Goal: Find specific fact: Find specific fact

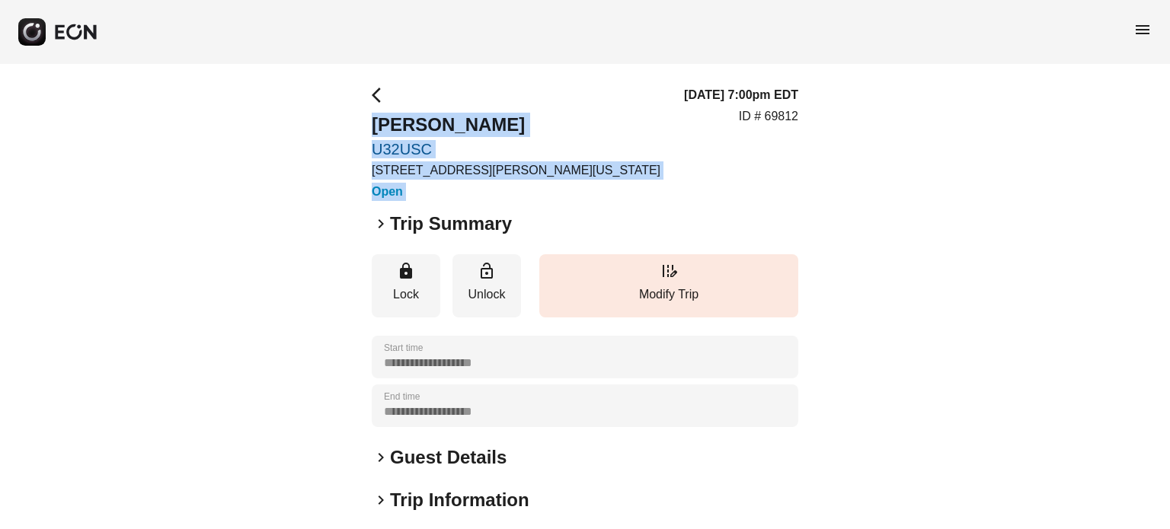
drag, startPoint x: 363, startPoint y: 121, endPoint x: 614, endPoint y: 118, distance: 250.6
click at [618, 118] on div "**********" at bounding box center [585, 412] width 1170 height 696
click at [606, 121] on div "arrow_back_ios [PERSON_NAME] U32USC [STREET_ADDRESS][PERSON_NAME][US_STATE] Ope…" at bounding box center [585, 143] width 426 height 115
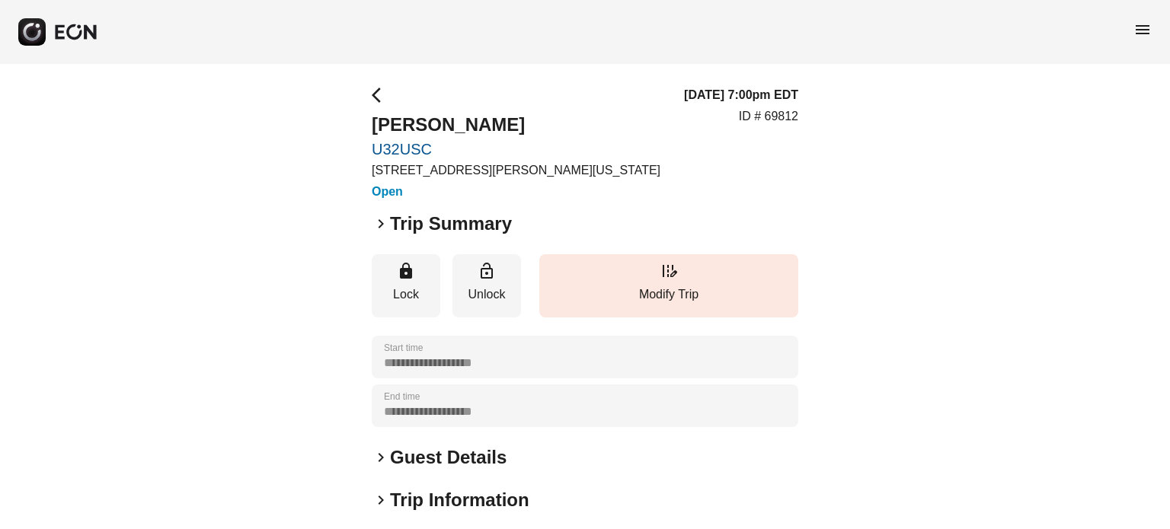
drag, startPoint x: 570, startPoint y: 134, endPoint x: 375, endPoint y: 122, distance: 194.6
click at [375, 122] on div "arrow_back_ios [PERSON_NAME] U32USC [STREET_ADDRESS][PERSON_NAME][US_STATE] Ope…" at bounding box center [585, 143] width 426 height 115
copy h2 "[PERSON_NAME]"
click at [777, 123] on p "ID # 69812" at bounding box center [768, 116] width 59 height 18
click at [775, 118] on p "ID # 69812" at bounding box center [768, 116] width 59 height 18
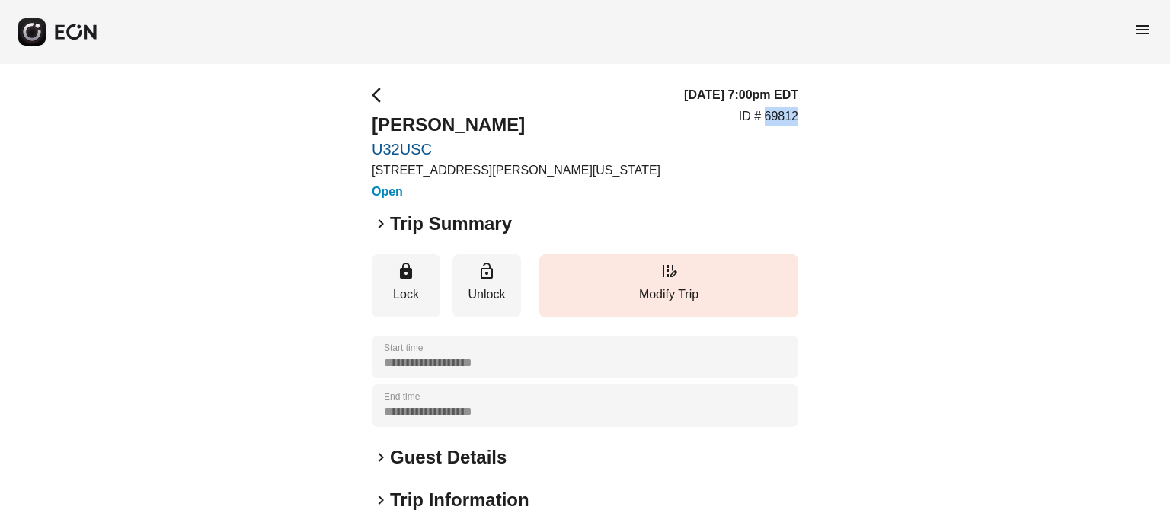
click at [775, 118] on p "ID # 69812" at bounding box center [768, 116] width 59 height 18
copy p "69812"
